Goal: Transaction & Acquisition: Book appointment/travel/reservation

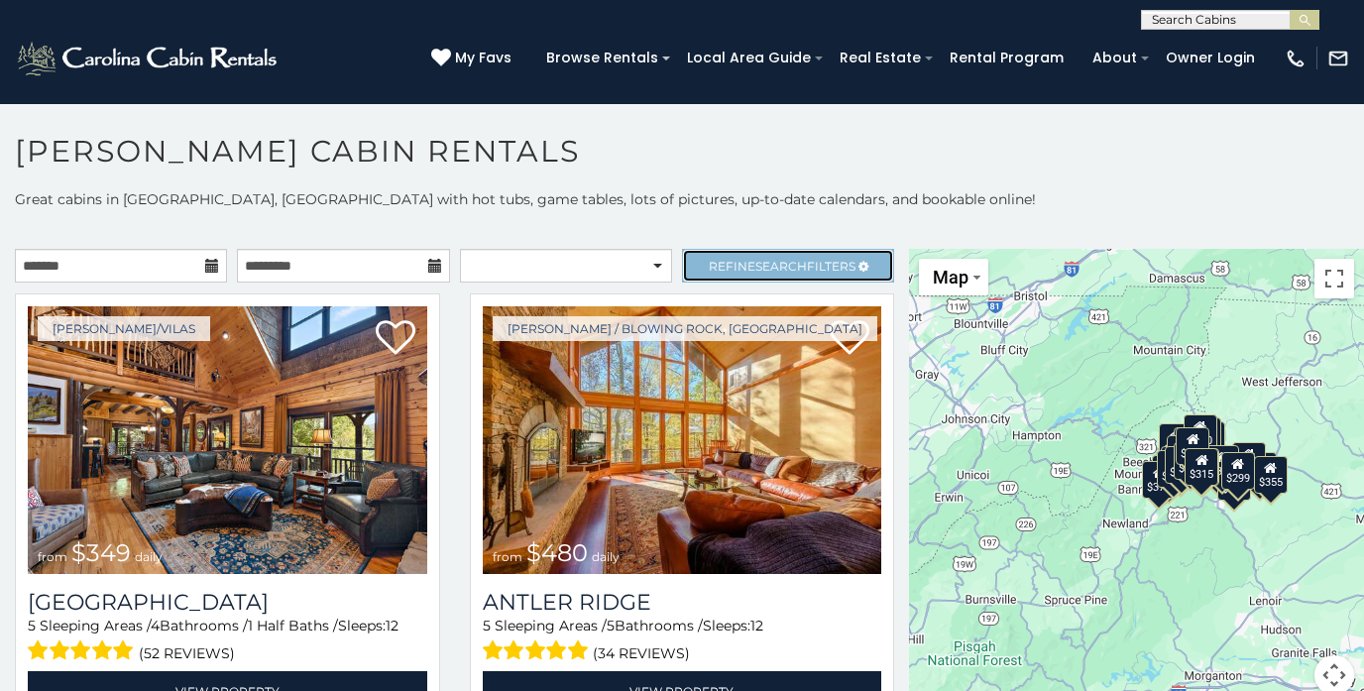
click at [742, 271] on span "Refine Search Filters" at bounding box center [782, 266] width 147 height 15
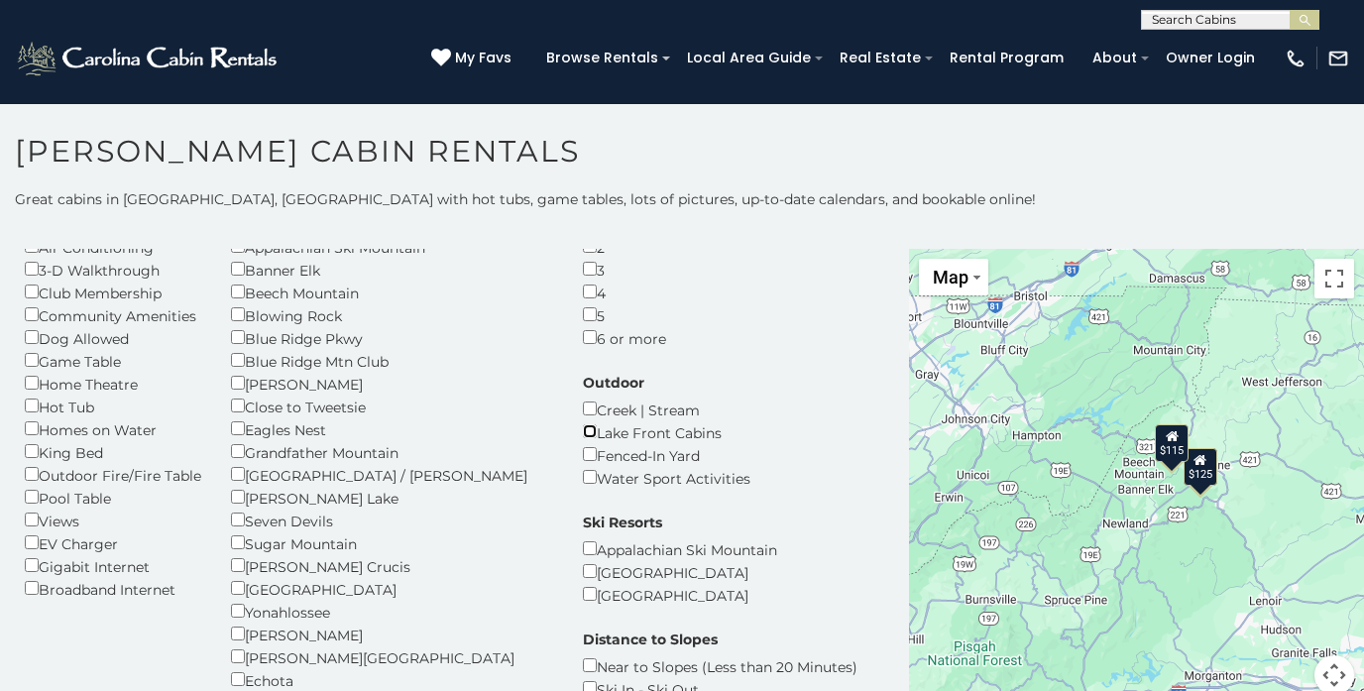
scroll to position [113, 0]
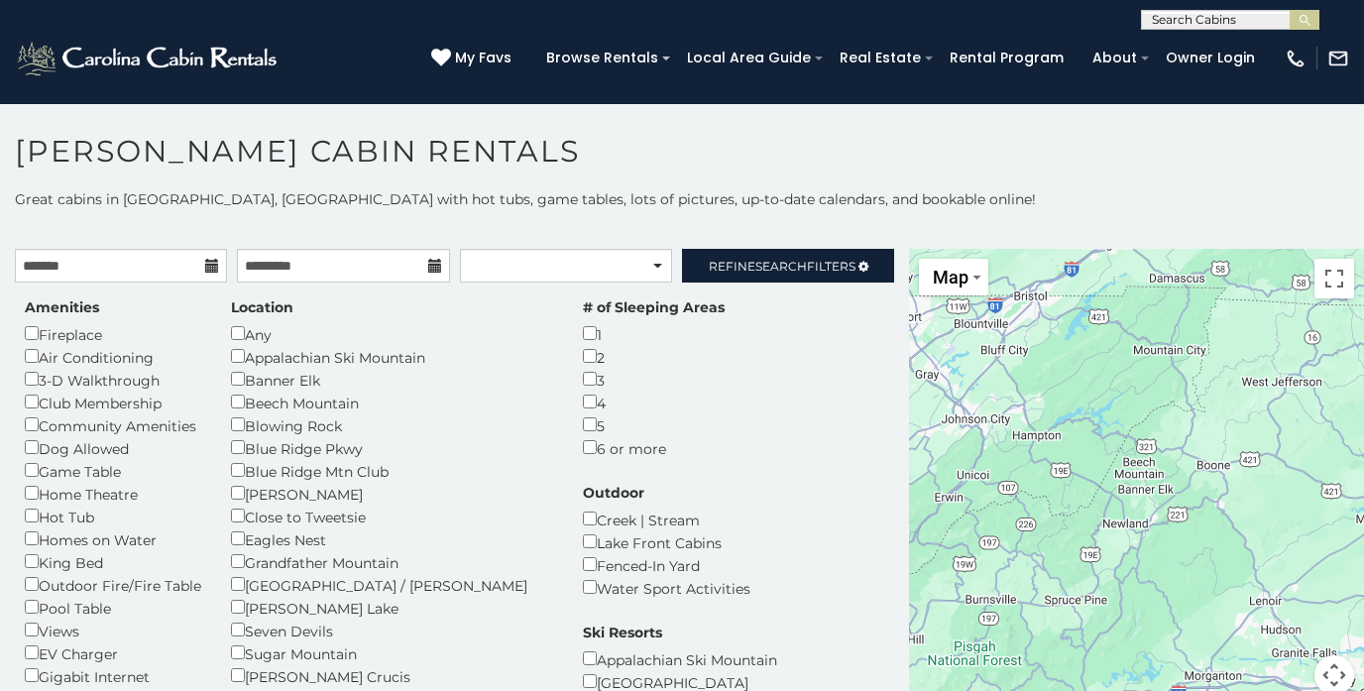
click at [208, 264] on icon at bounding box center [212, 266] width 14 height 14
click at [214, 267] on icon at bounding box center [212, 266] width 14 height 14
click at [1176, 453] on div "$115" at bounding box center [1172, 443] width 34 height 38
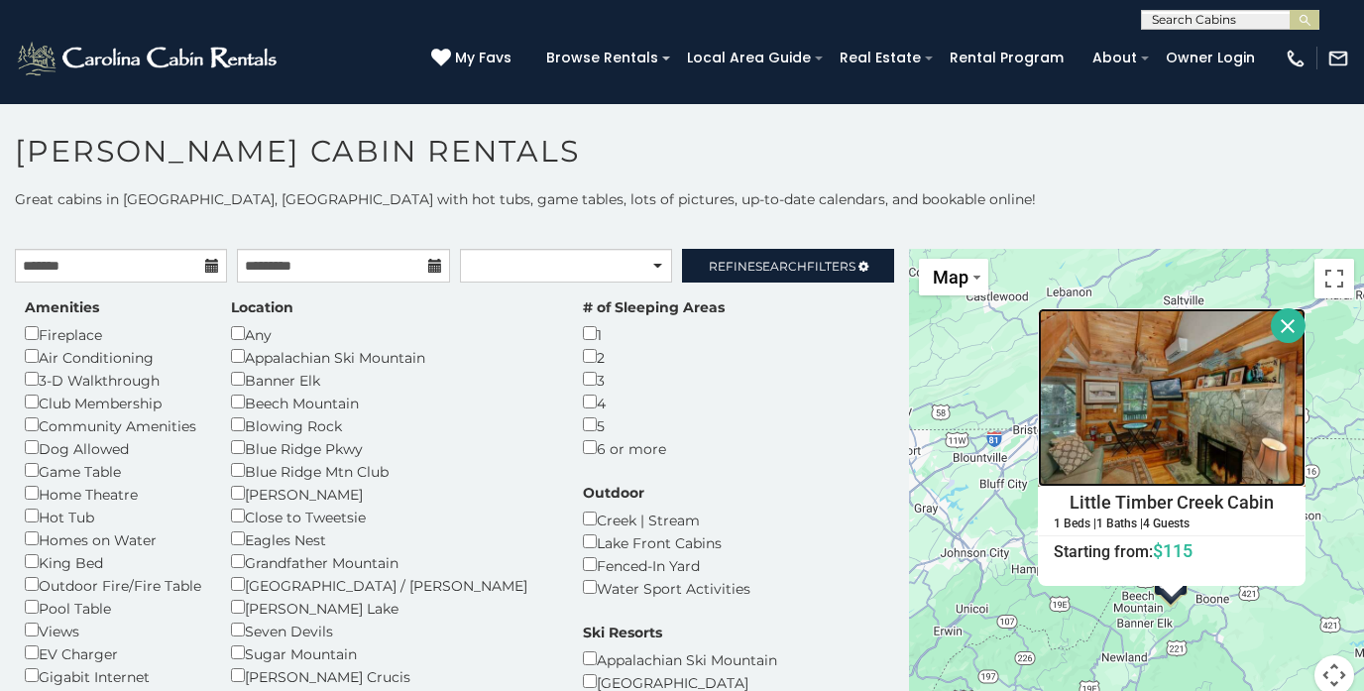
click at [1173, 431] on img at bounding box center [1172, 397] width 268 height 178
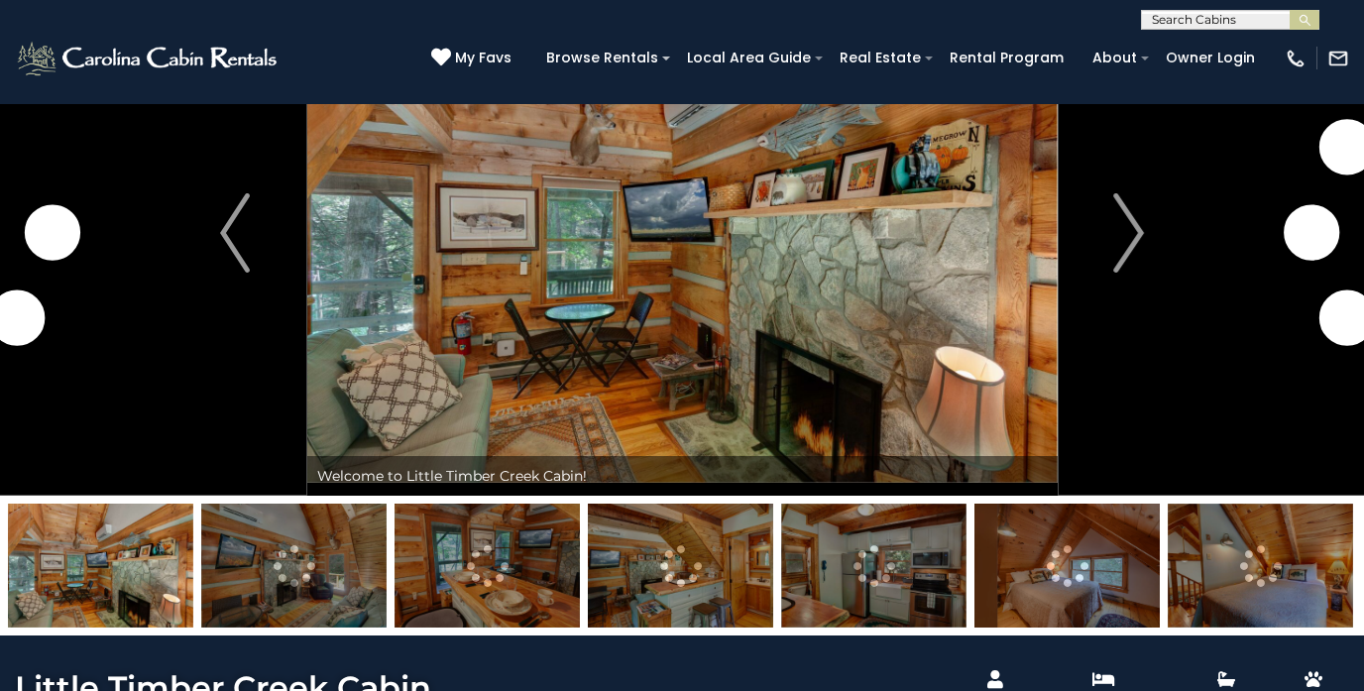
scroll to position [139, 0]
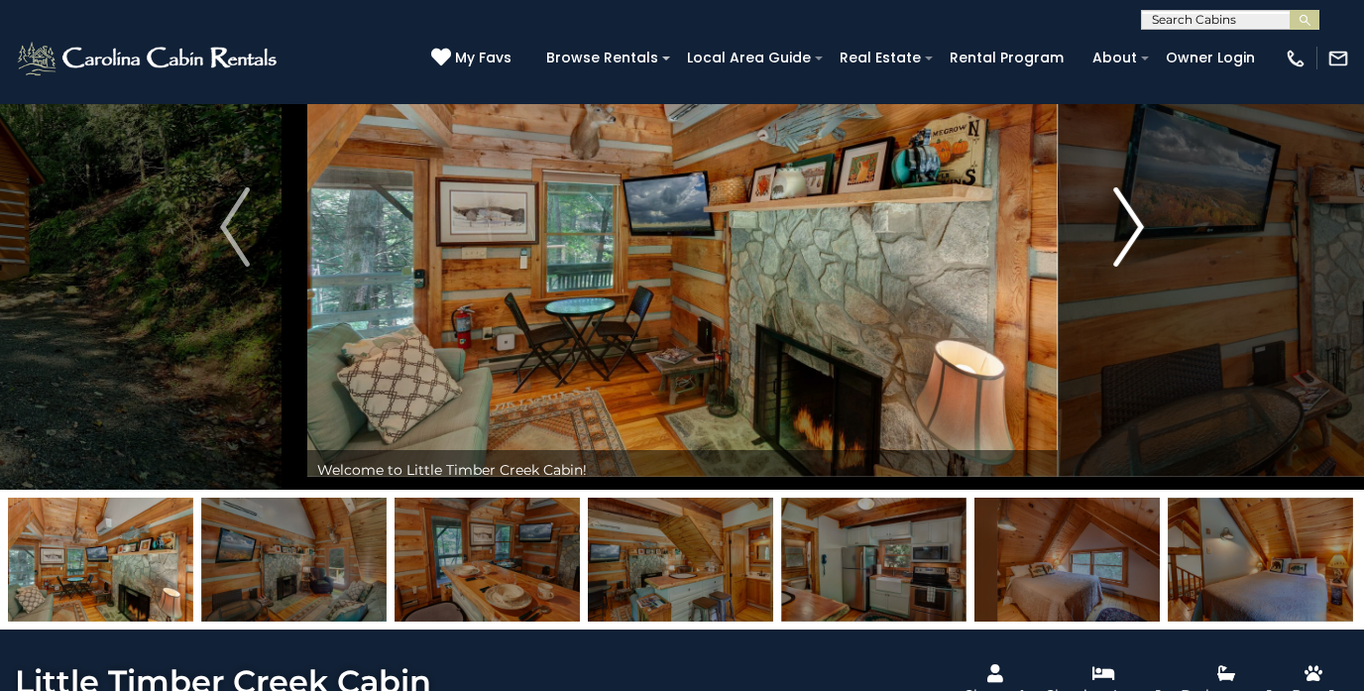
click at [1132, 234] on img "Next" at bounding box center [1129, 226] width 30 height 79
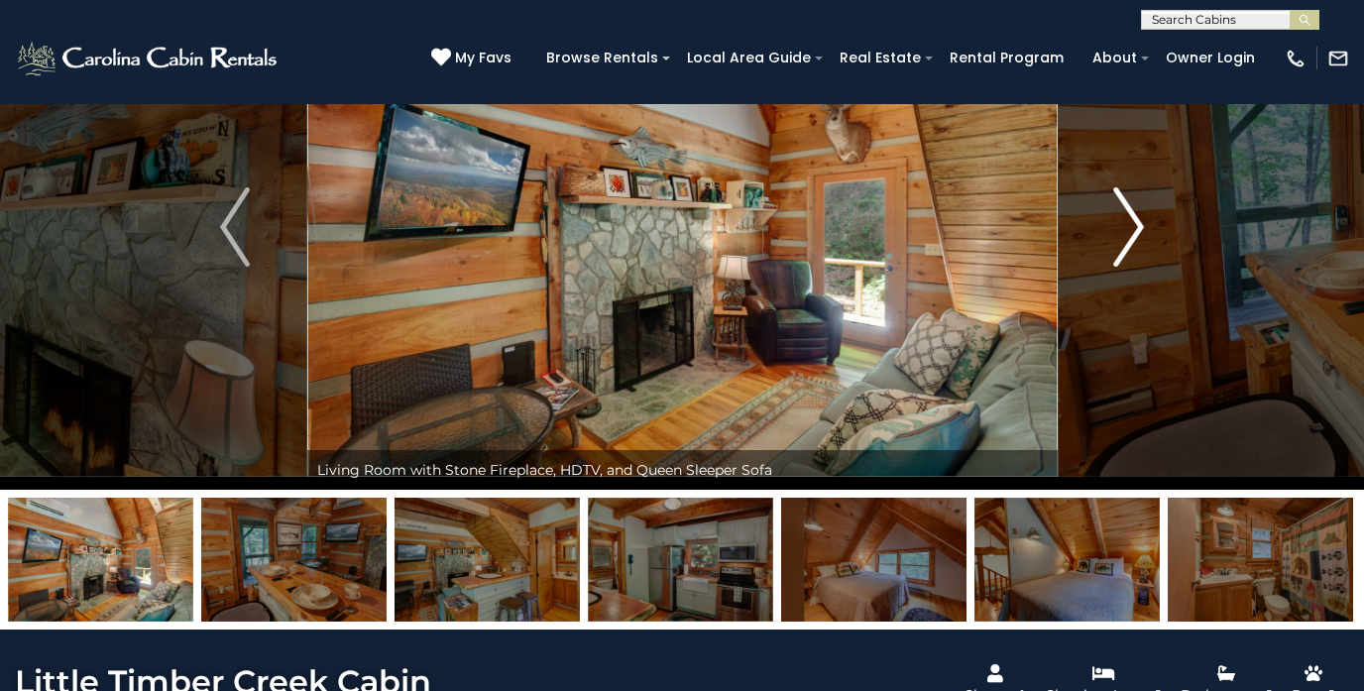
click at [1132, 234] on img "Next" at bounding box center [1129, 226] width 30 height 79
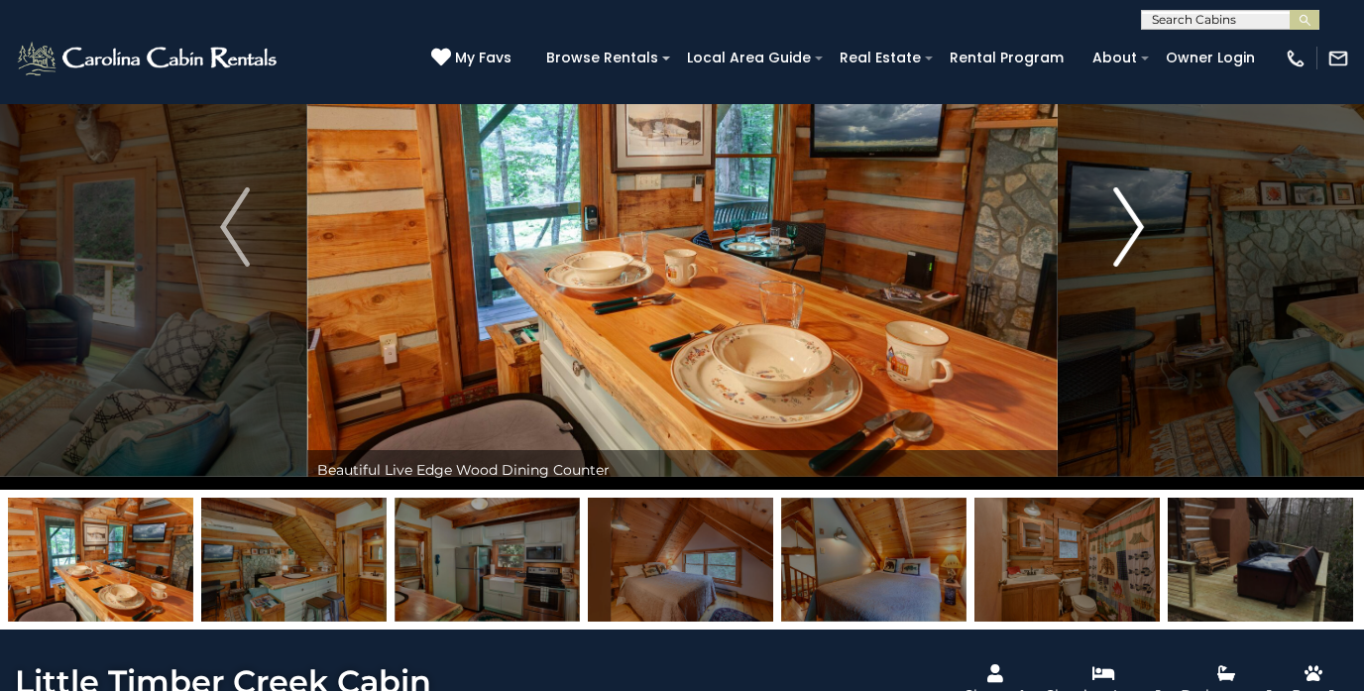
click at [1132, 234] on img "Next" at bounding box center [1129, 226] width 30 height 79
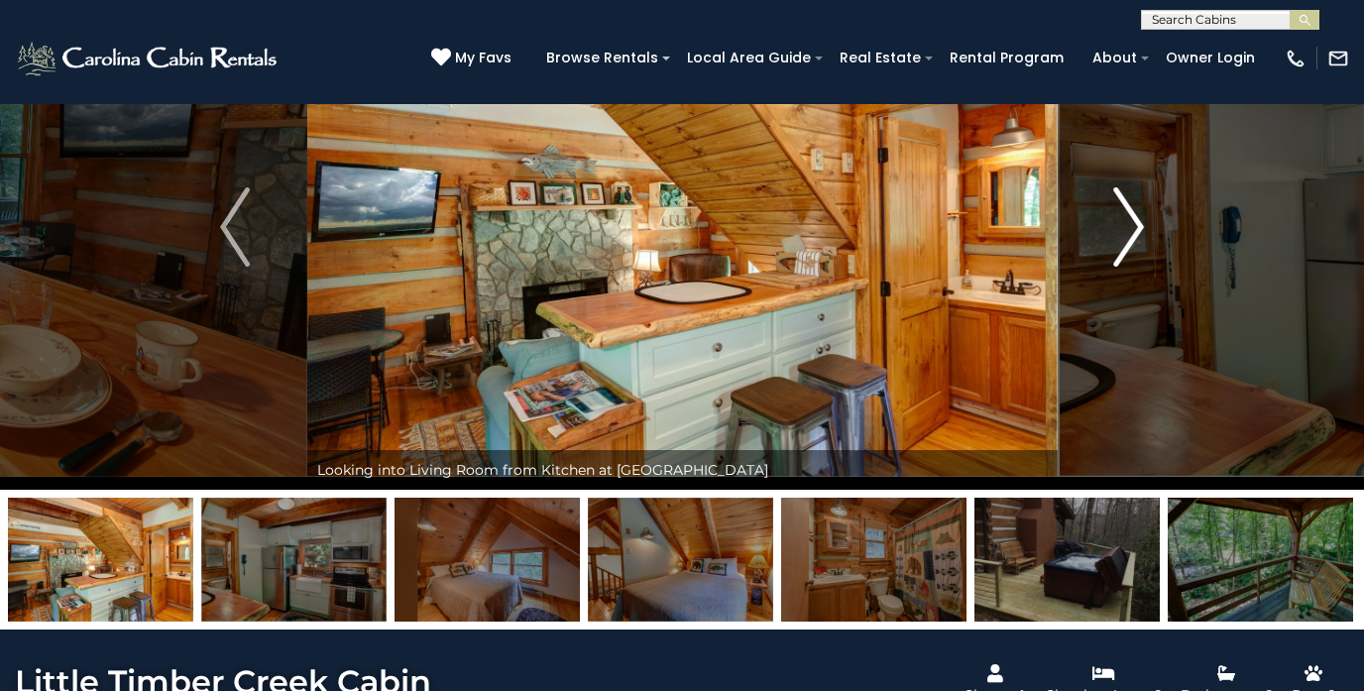
click at [1132, 234] on img "Next" at bounding box center [1129, 226] width 30 height 79
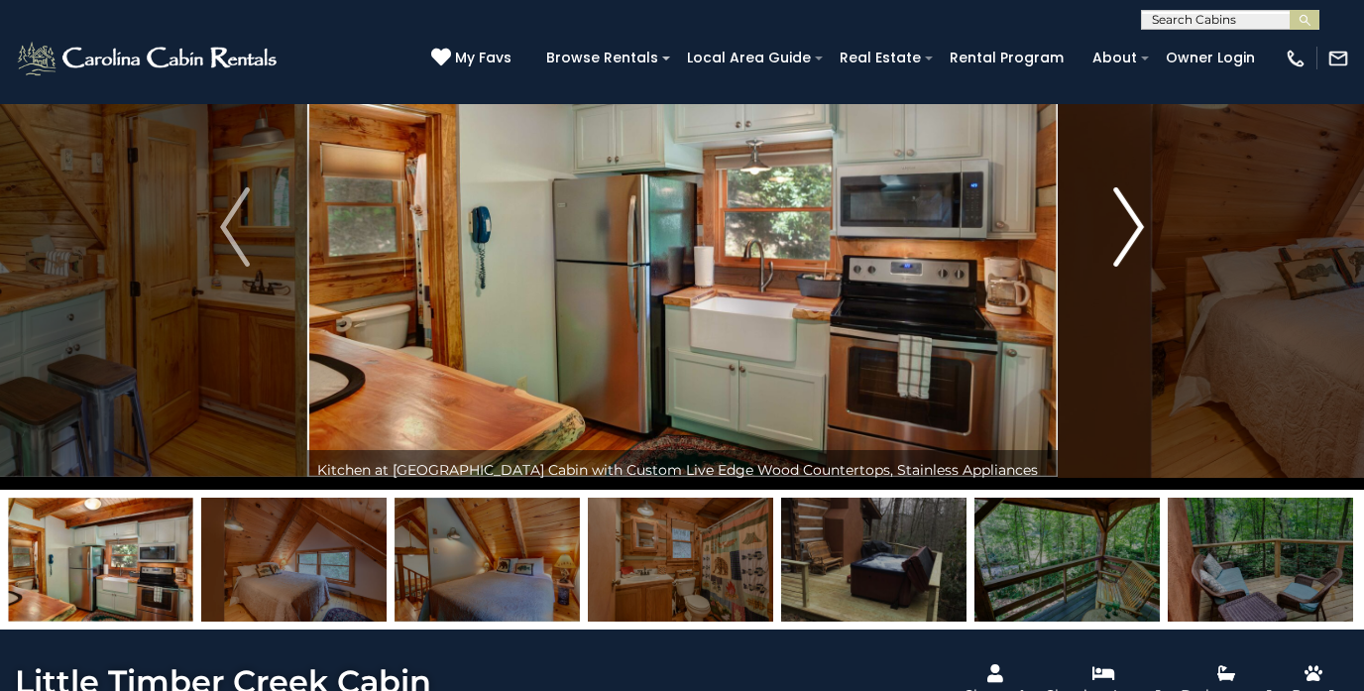
click at [1132, 234] on img "Next" at bounding box center [1129, 226] width 30 height 79
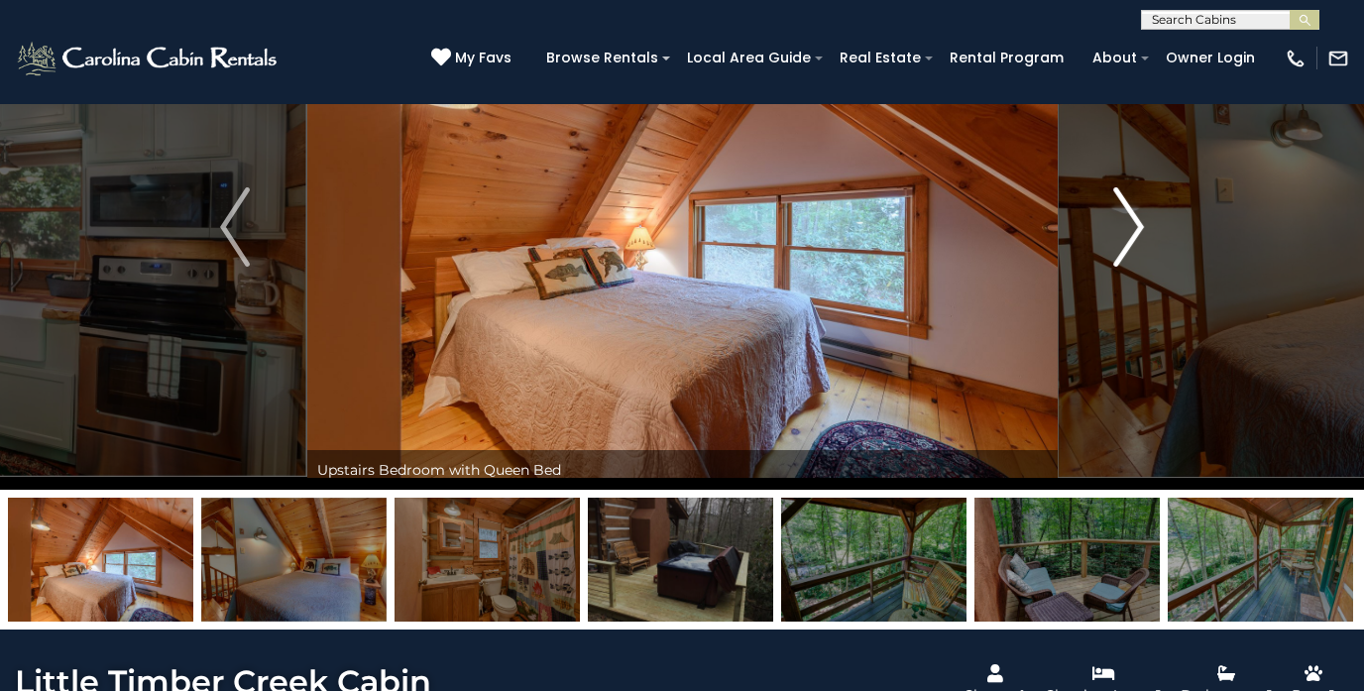
click at [1133, 234] on img "Next" at bounding box center [1129, 226] width 30 height 79
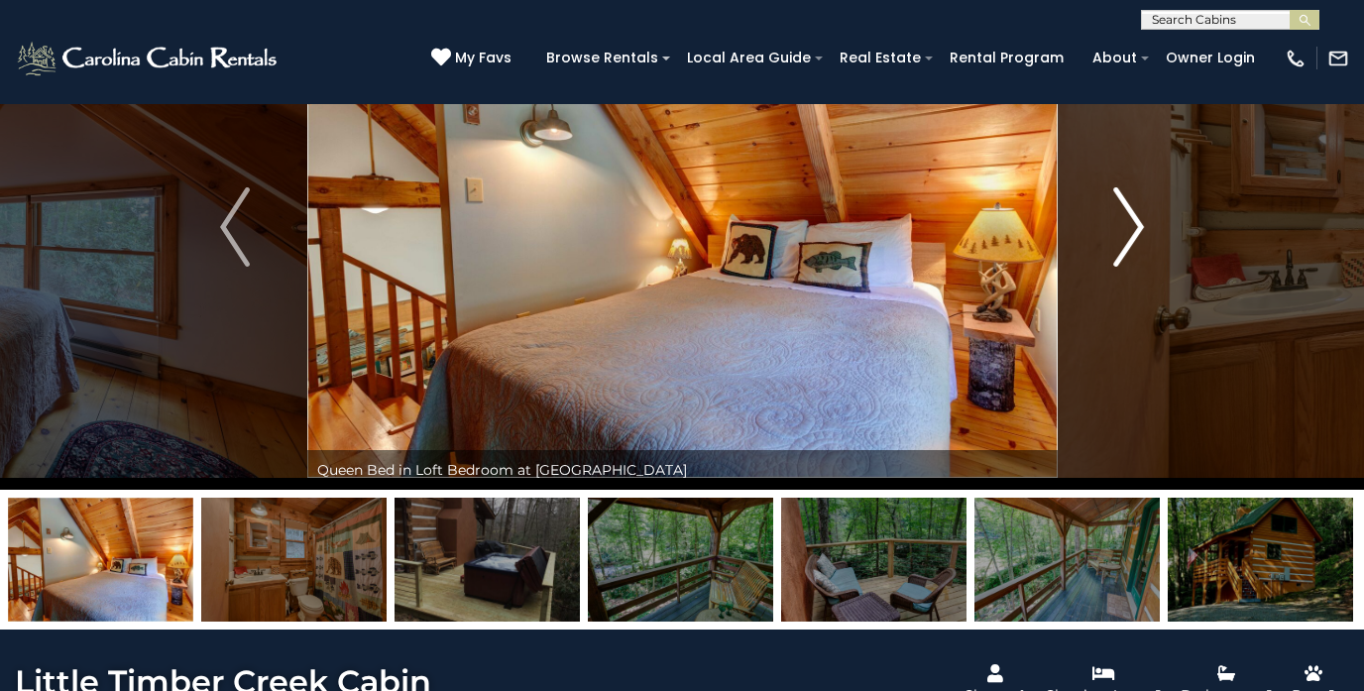
click at [1133, 234] on img "Next" at bounding box center [1129, 226] width 30 height 79
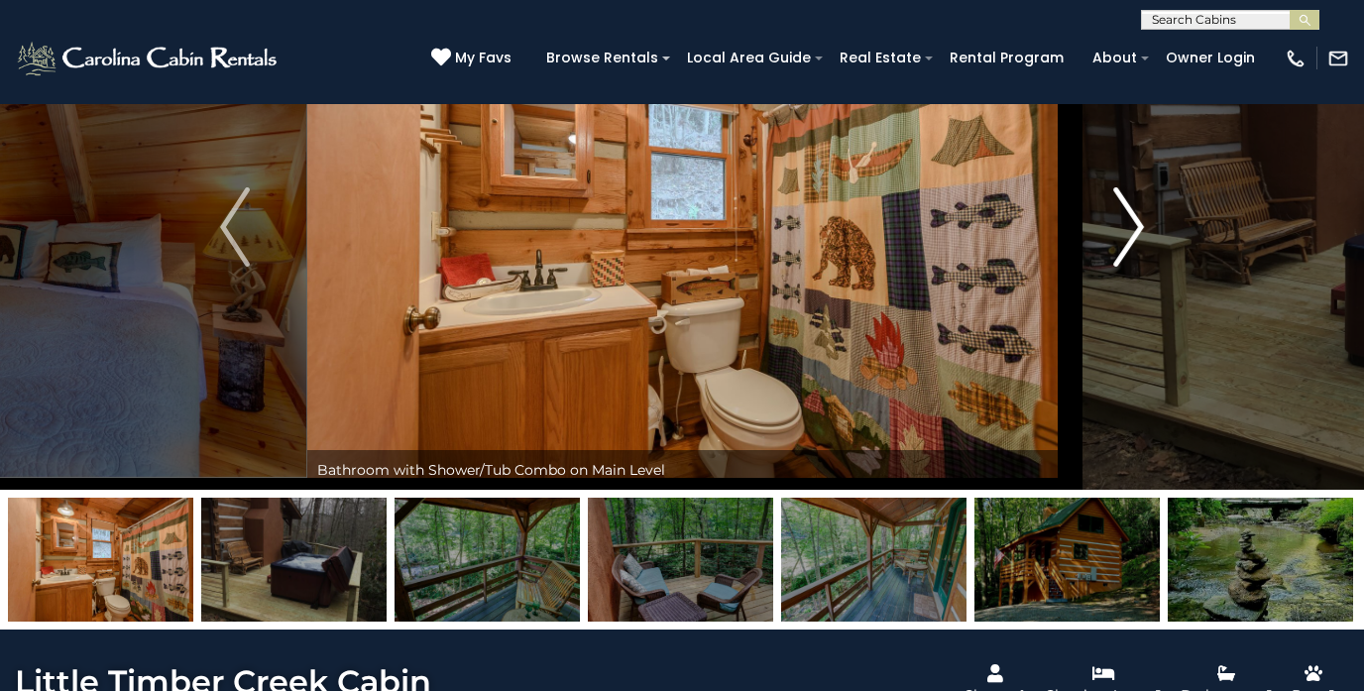
click at [1133, 234] on img "Next" at bounding box center [1129, 226] width 30 height 79
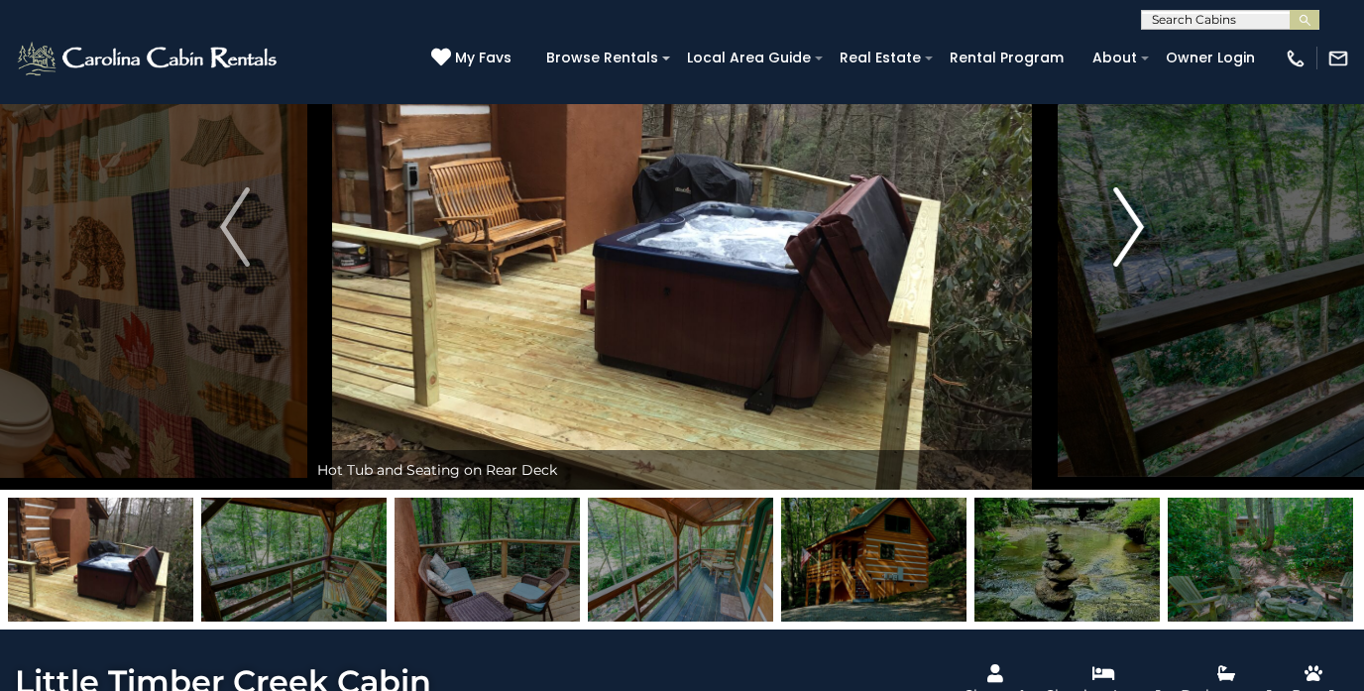
click at [1134, 234] on img "Next" at bounding box center [1129, 226] width 30 height 79
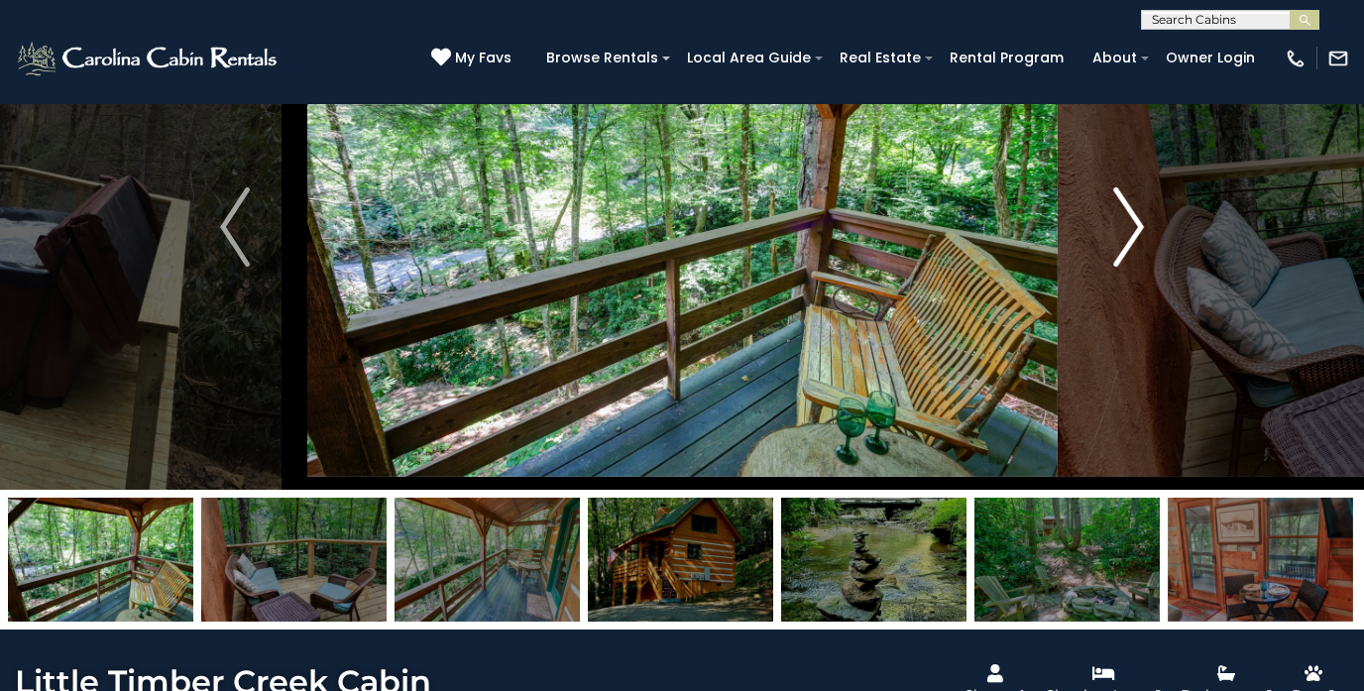
click at [1136, 234] on img "Next" at bounding box center [1129, 226] width 30 height 79
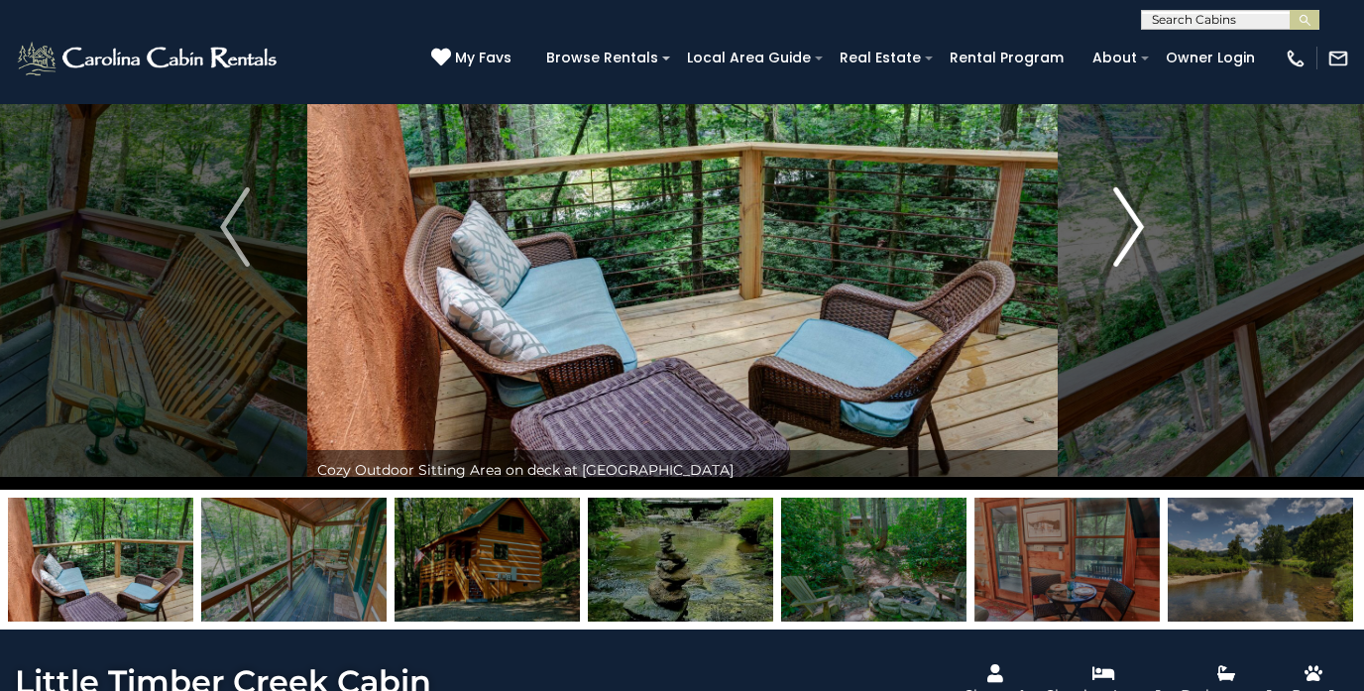
click at [1136, 234] on img "Next" at bounding box center [1129, 226] width 30 height 79
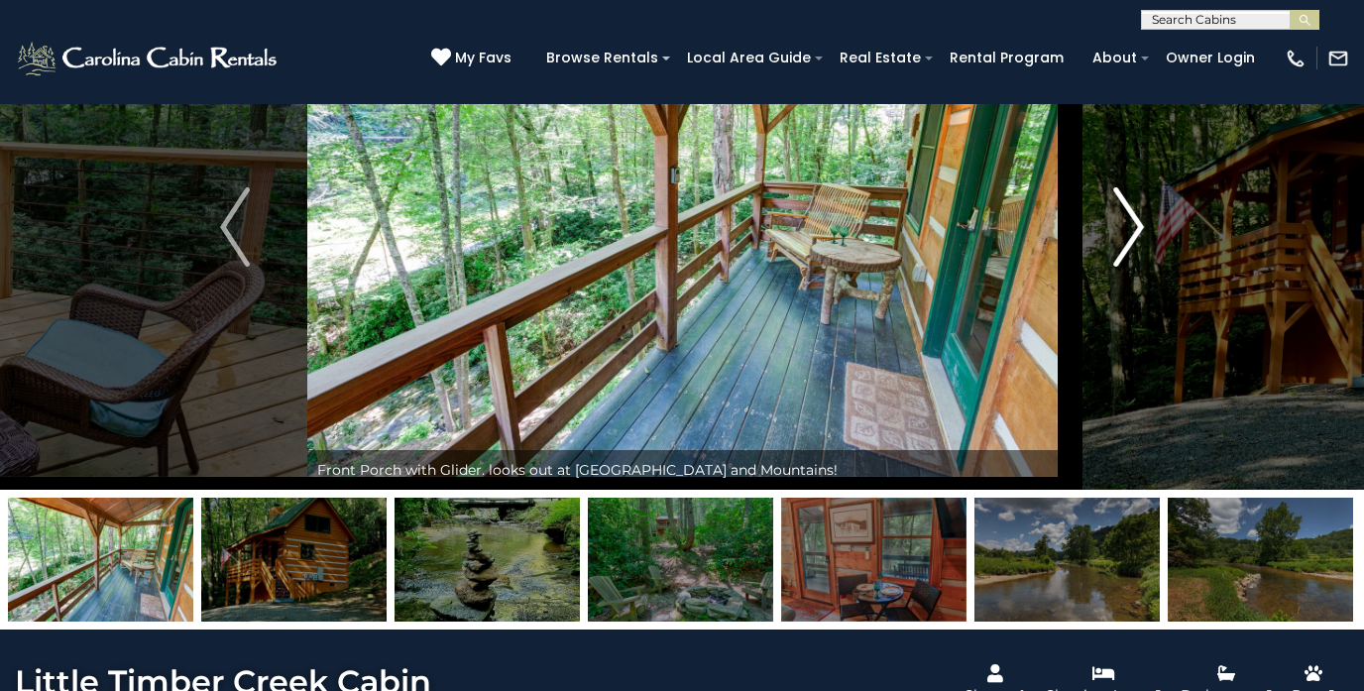
click at [1136, 234] on img "Next" at bounding box center [1129, 226] width 30 height 79
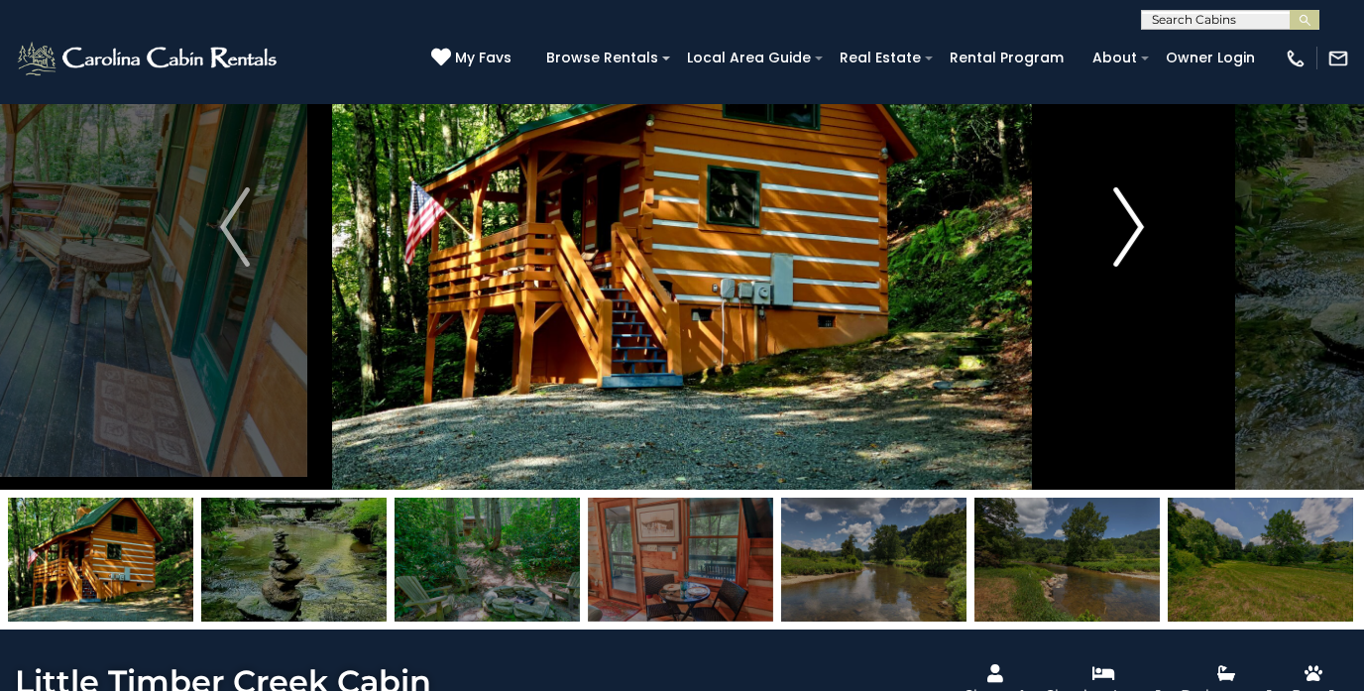
click at [1137, 234] on img "Next" at bounding box center [1129, 226] width 30 height 79
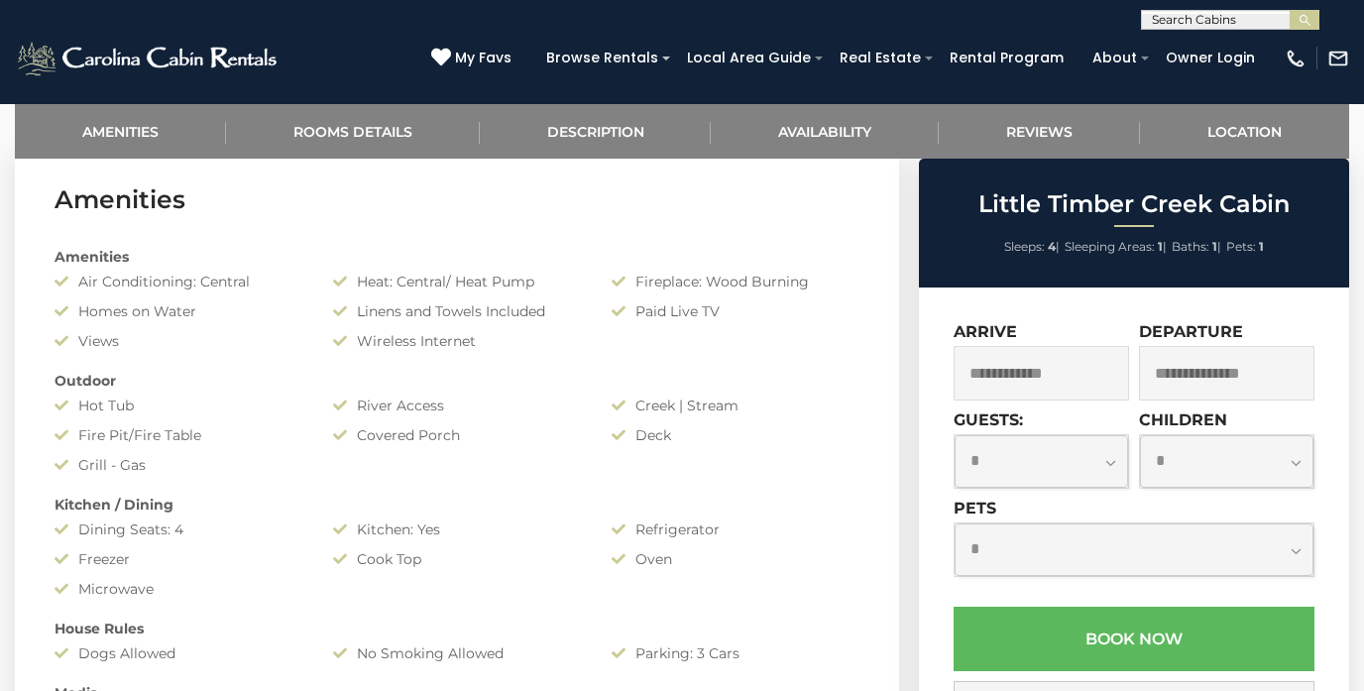
scroll to position [842, 0]
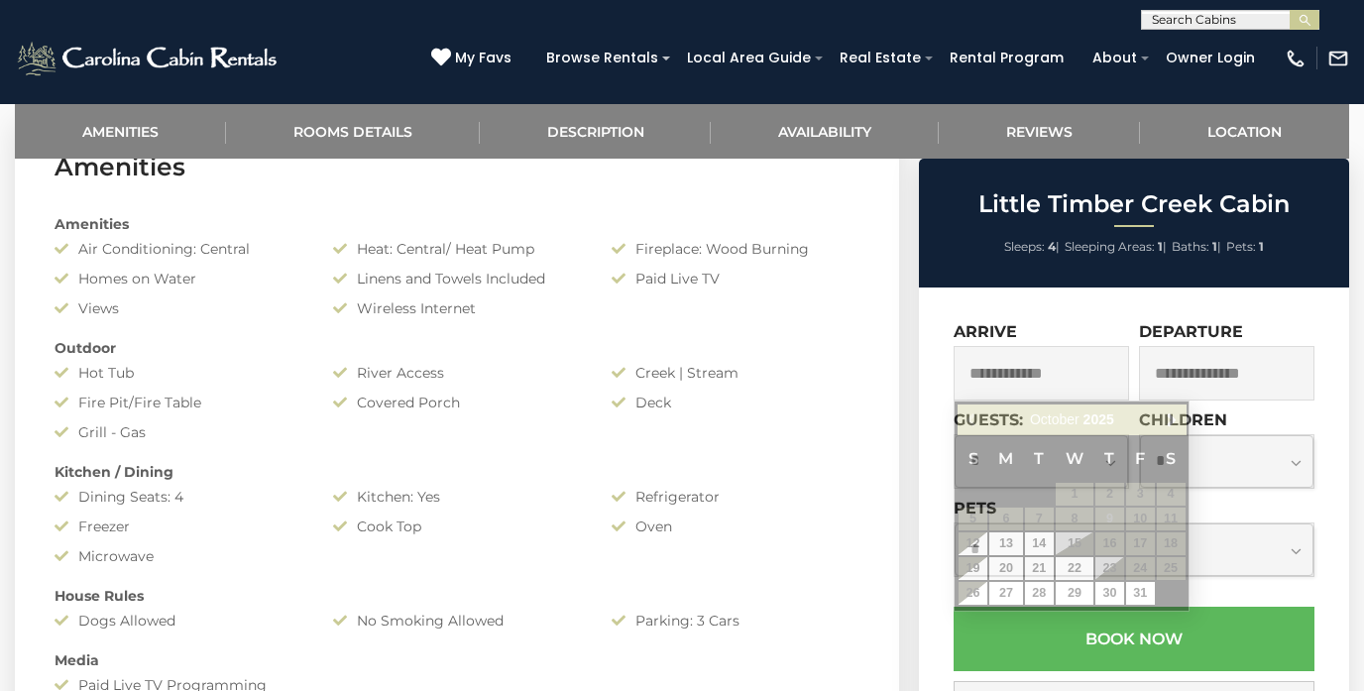
click at [1055, 360] on input "text" at bounding box center [1040, 373] width 175 height 55
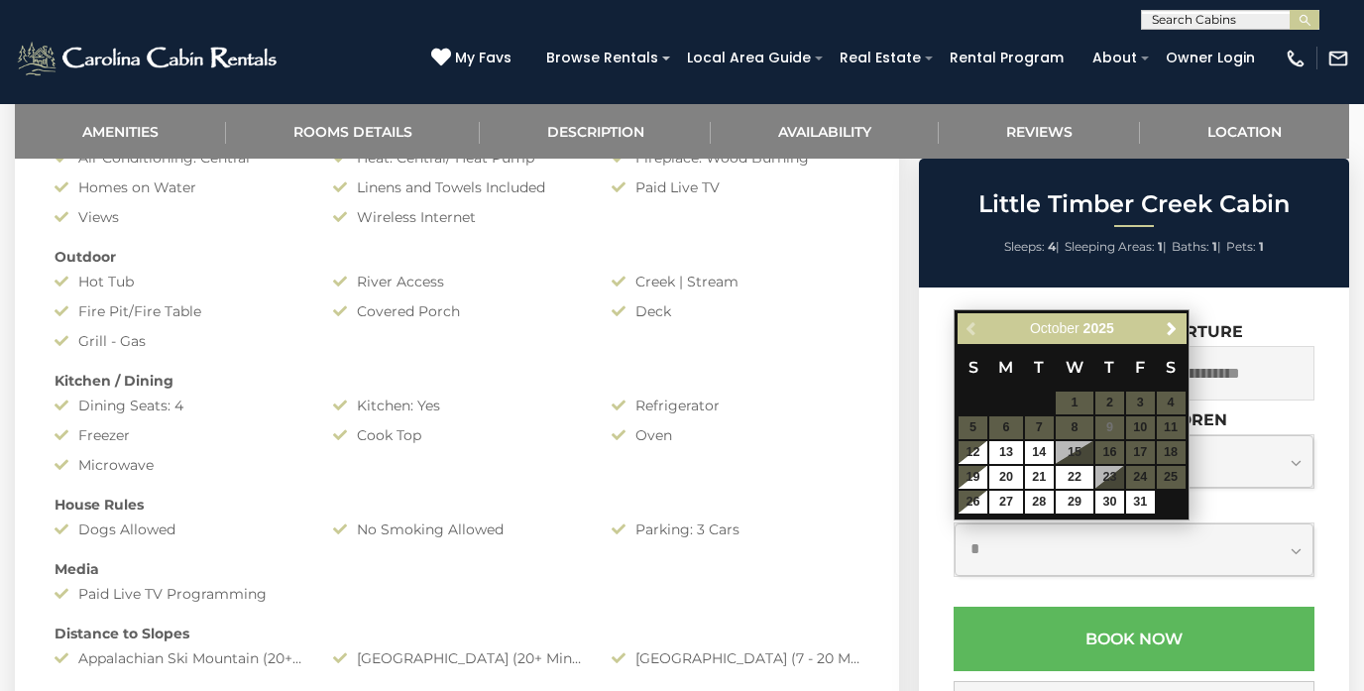
scroll to position [936, 0]
